Goal: Task Accomplishment & Management: Manage account settings

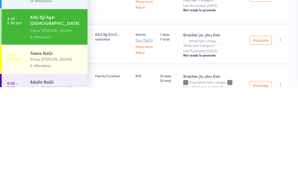
scroll to position [37, 0]
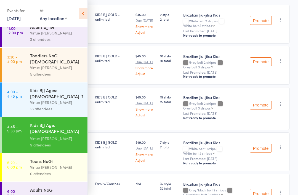
click at [48, 158] on div "Teens NoGi" at bounding box center [56, 161] width 53 height 6
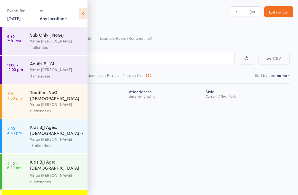
click at [87, 8] on icon at bounding box center [83, 14] width 9 height 12
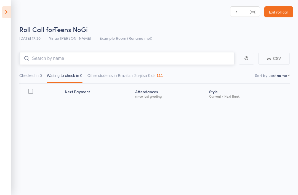
click at [107, 54] on input "search" at bounding box center [126, 58] width 215 height 13
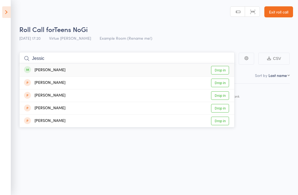
type input "Jessic"
click at [217, 68] on link "Drop in" at bounding box center [220, 70] width 18 height 9
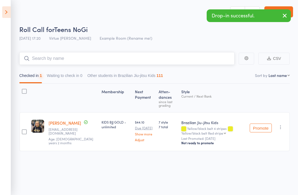
click at [186, 54] on input "search" at bounding box center [126, 58] width 215 height 13
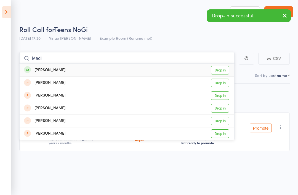
type input "Madi"
click at [219, 68] on link "Drop in" at bounding box center [220, 70] width 18 height 9
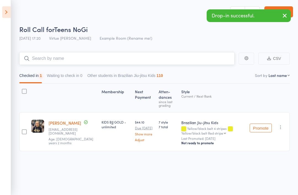
click at [194, 59] on input "search" at bounding box center [126, 58] width 215 height 13
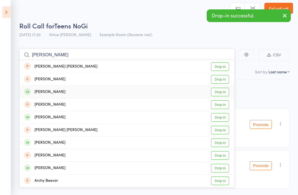
type input "[PERSON_NAME]"
click at [221, 93] on link "Drop in" at bounding box center [220, 92] width 18 height 9
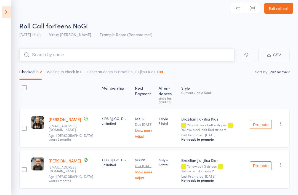
click at [212, 56] on input "search" at bounding box center [126, 55] width 215 height 13
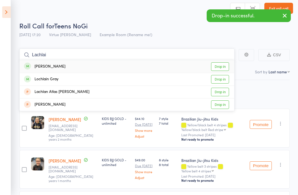
type input "Lachlai"
click at [223, 66] on link "Drop in" at bounding box center [220, 66] width 18 height 9
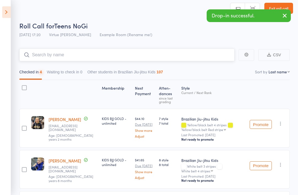
click at [183, 54] on input "search" at bounding box center [126, 55] width 215 height 13
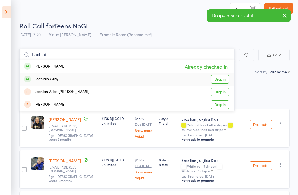
type input "Lachlai"
click at [223, 79] on link "Drop in" at bounding box center [220, 79] width 18 height 9
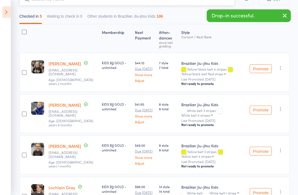
scroll to position [64, 0]
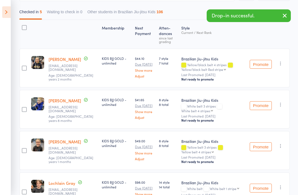
click at [282, 104] on icon "button" at bounding box center [281, 105] width 6 height 6
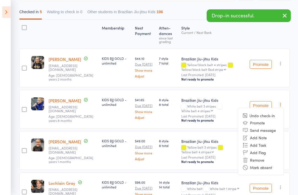
click at [265, 159] on li "Remove" at bounding box center [261, 159] width 46 height 7
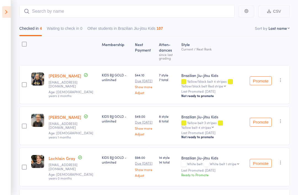
scroll to position [0, 0]
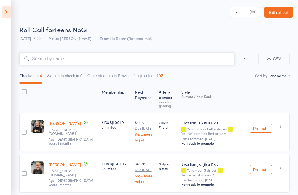
click at [132, 56] on input "search" at bounding box center [126, 58] width 215 height 13
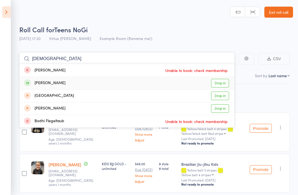
type input "[DEMOGRAPHIC_DATA]"
click at [224, 85] on link "Drop in" at bounding box center [220, 83] width 18 height 9
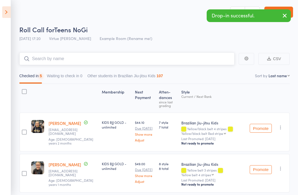
click at [185, 60] on input "search" at bounding box center [126, 58] width 215 height 13
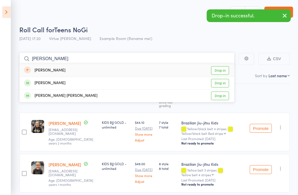
type input "[PERSON_NAME]"
click at [221, 82] on link "Drop in" at bounding box center [220, 83] width 18 height 9
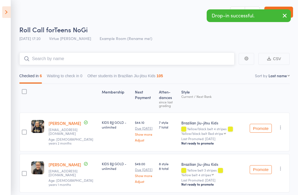
click at [171, 57] on input "search" at bounding box center [126, 58] width 215 height 13
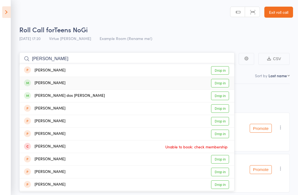
type input "[PERSON_NAME]"
click at [227, 83] on link "Drop in" at bounding box center [220, 83] width 18 height 9
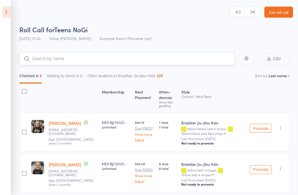
click at [192, 60] on input "search" at bounding box center [126, 58] width 215 height 13
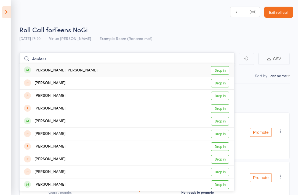
type input "Jackso"
click at [224, 71] on link "Drop in" at bounding box center [220, 70] width 18 height 9
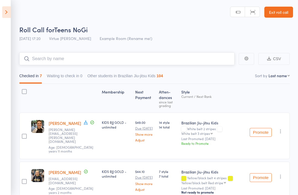
click at [196, 61] on input "search" at bounding box center [126, 58] width 215 height 13
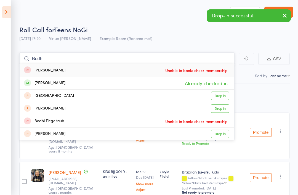
click at [212, 58] on input "Bodh" at bounding box center [126, 58] width 215 height 13
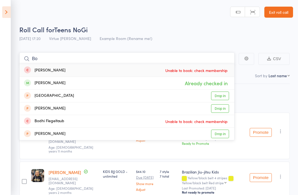
type input "B"
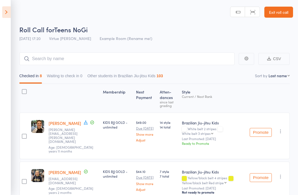
click at [5, 12] on icon at bounding box center [6, 12] width 9 height 12
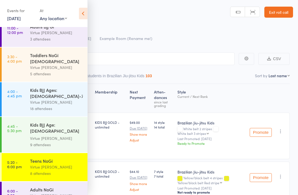
scroll to position [37, 0]
click at [42, 193] on div "Virtue [PERSON_NAME]" at bounding box center [56, 196] width 53 height 6
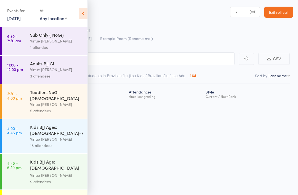
click at [85, 12] on icon at bounding box center [83, 14] width 9 height 12
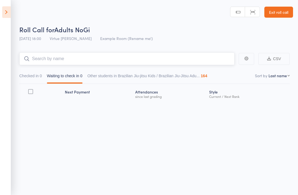
click at [124, 59] on input "search" at bounding box center [126, 58] width 215 height 13
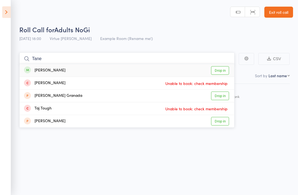
type input "Tane"
click at [221, 70] on link "Drop in" at bounding box center [220, 70] width 18 height 9
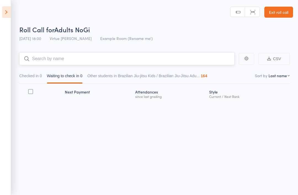
click at [199, 61] on input "search" at bounding box center [126, 58] width 215 height 13
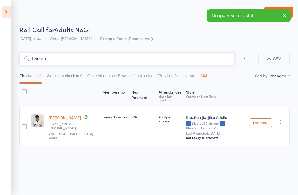
click at [191, 64] on input "Lauren" at bounding box center [126, 58] width 215 height 13
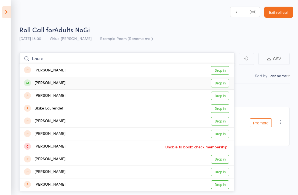
type input "Laure"
click at [222, 81] on link "Drop in" at bounding box center [220, 83] width 18 height 9
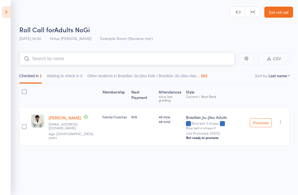
click at [196, 59] on input "search" at bounding box center [126, 58] width 215 height 13
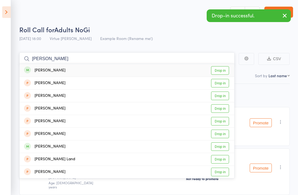
type input "[PERSON_NAME]"
click at [225, 71] on link "Drop in" at bounding box center [220, 70] width 18 height 9
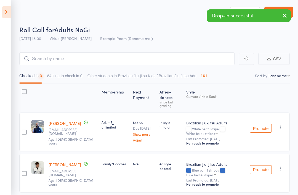
click at [193, 70] on div "Checked in 3 Waiting to check in 0 Other students in Brazilian Jiu-jitsu Kids /…" at bounding box center [154, 74] width 271 height 19
click at [202, 59] on input "search" at bounding box center [126, 58] width 215 height 13
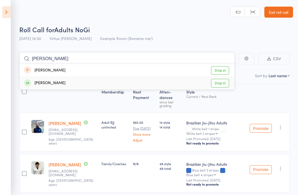
type input "[PERSON_NAME]"
click at [218, 86] on link "Drop in" at bounding box center [220, 83] width 18 height 9
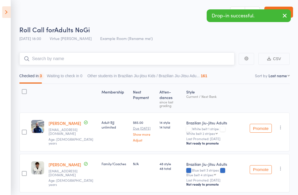
click at [173, 63] on input "search" at bounding box center [126, 58] width 215 height 13
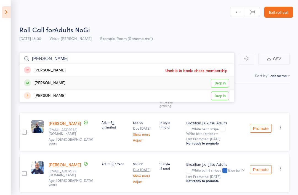
type input "[PERSON_NAME]"
click at [221, 82] on link "Drop in" at bounding box center [220, 83] width 18 height 9
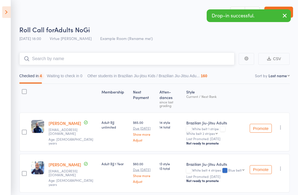
click at [183, 64] on input "search" at bounding box center [126, 58] width 215 height 13
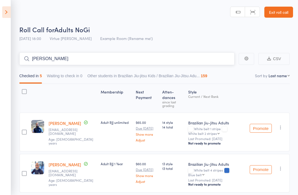
click at [186, 65] on input "[PERSON_NAME]" at bounding box center [126, 58] width 215 height 13
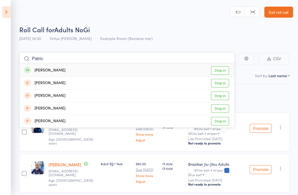
type input "Patric"
click at [220, 70] on link "Drop in" at bounding box center [220, 70] width 18 height 9
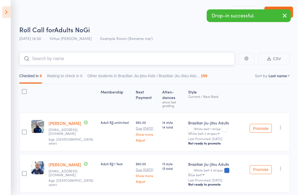
click at [221, 55] on input "search" at bounding box center [126, 58] width 215 height 13
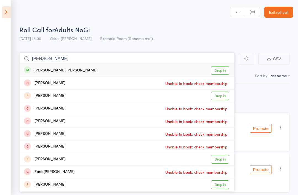
type input "[PERSON_NAME]"
click at [225, 70] on link "Drop in" at bounding box center [220, 70] width 18 height 9
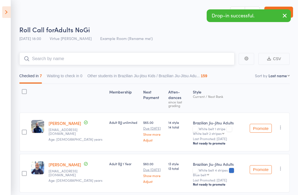
click at [189, 65] on input "search" at bounding box center [126, 58] width 215 height 13
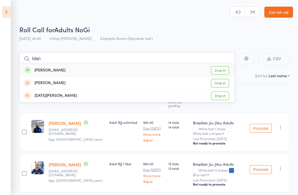
type input "Idan"
click at [224, 71] on link "Drop in" at bounding box center [220, 70] width 18 height 9
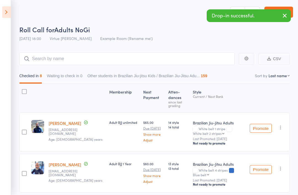
click at [5, 15] on icon at bounding box center [6, 12] width 9 height 12
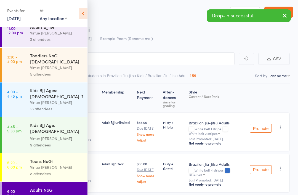
scroll to position [37, 0]
click at [35, 164] on div "Virtue [PERSON_NAME]" at bounding box center [56, 167] width 53 height 6
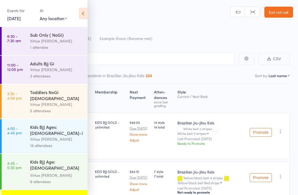
click at [87, 11] on icon at bounding box center [83, 14] width 9 height 12
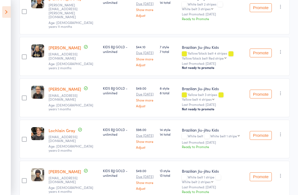
scroll to position [133, 0]
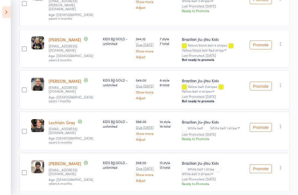
click at [7, 15] on icon at bounding box center [6, 12] width 9 height 12
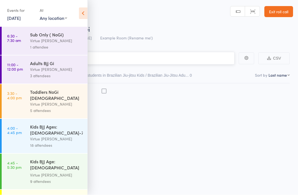
scroll to position [4, 0]
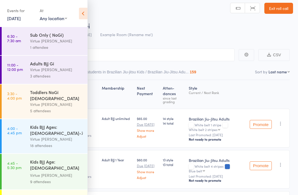
click at [83, 18] on icon at bounding box center [83, 14] width 9 height 12
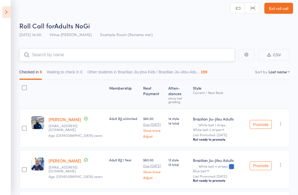
click at [111, 57] on input "search" at bounding box center [126, 55] width 215 height 13
click at [161, 56] on input "search" at bounding box center [126, 55] width 215 height 13
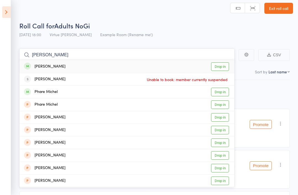
type input "[PERSON_NAME]"
click at [219, 69] on link "Drop in" at bounding box center [220, 66] width 18 height 9
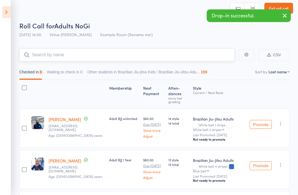
click at [191, 56] on input "search" at bounding box center [126, 55] width 215 height 13
click at [188, 57] on input "[PERSON_NAME]" at bounding box center [126, 55] width 215 height 13
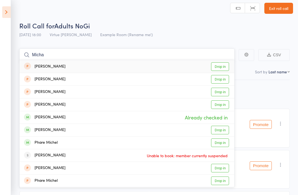
type input "Micha"
click at [223, 131] on link "Drop in" at bounding box center [220, 130] width 18 height 9
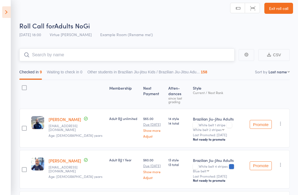
click at [198, 55] on input "search" at bounding box center [126, 55] width 215 height 13
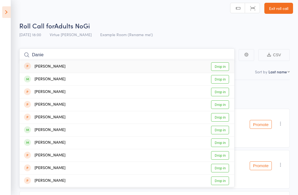
type input "Danie"
click at [223, 144] on link "Drop in" at bounding box center [220, 143] width 18 height 9
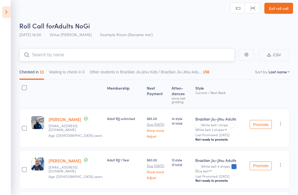
click at [206, 54] on input "search" at bounding box center [126, 55] width 215 height 13
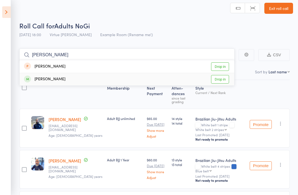
type input "[PERSON_NAME]"
click at [225, 78] on link "Drop in" at bounding box center [220, 79] width 18 height 9
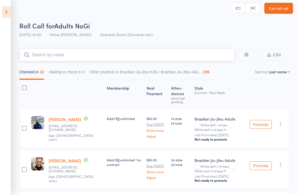
click at [175, 57] on input "search" at bounding box center [126, 55] width 215 height 13
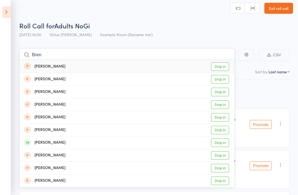
type input "Bren"
click at [221, 145] on link "Drop in" at bounding box center [220, 143] width 18 height 9
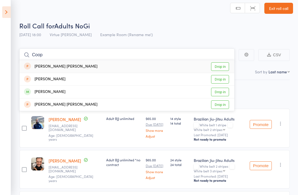
type input "Coop"
click at [226, 93] on link "Drop in" at bounding box center [220, 92] width 18 height 9
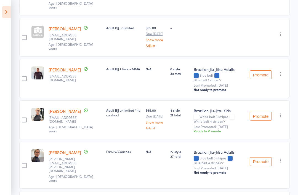
scroll to position [331, 0]
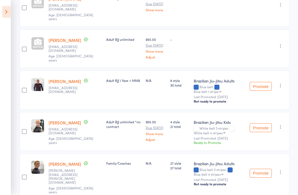
click at [36, 37] on div at bounding box center [37, 43] width 13 height 13
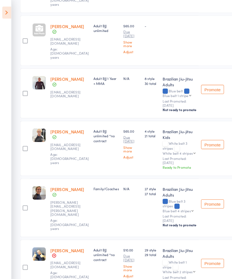
scroll to position [426, 0]
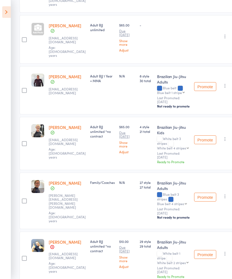
click at [39, 36] on div at bounding box center [37, 29] width 13 height 13
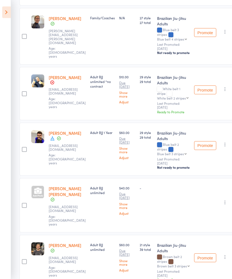
scroll to position [595, 0]
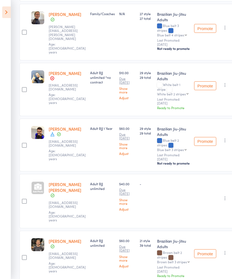
click at [36, 195] on div at bounding box center [37, 188] width 13 height 13
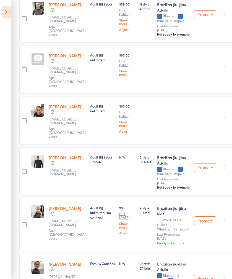
scroll to position [343, 0]
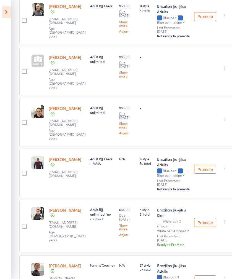
click at [39, 67] on div at bounding box center [37, 60] width 13 height 13
